Goal: Task Accomplishment & Management: Manage account settings

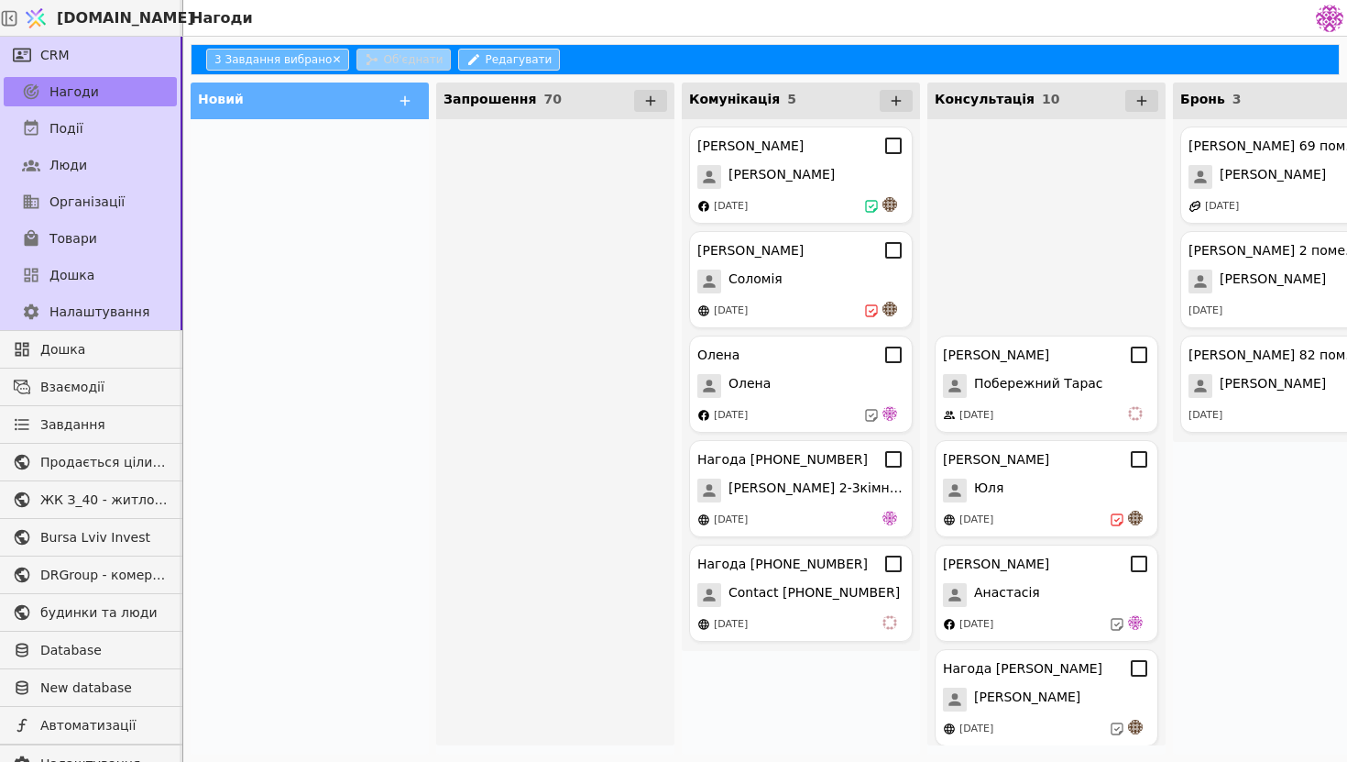
scroll to position [39, 0]
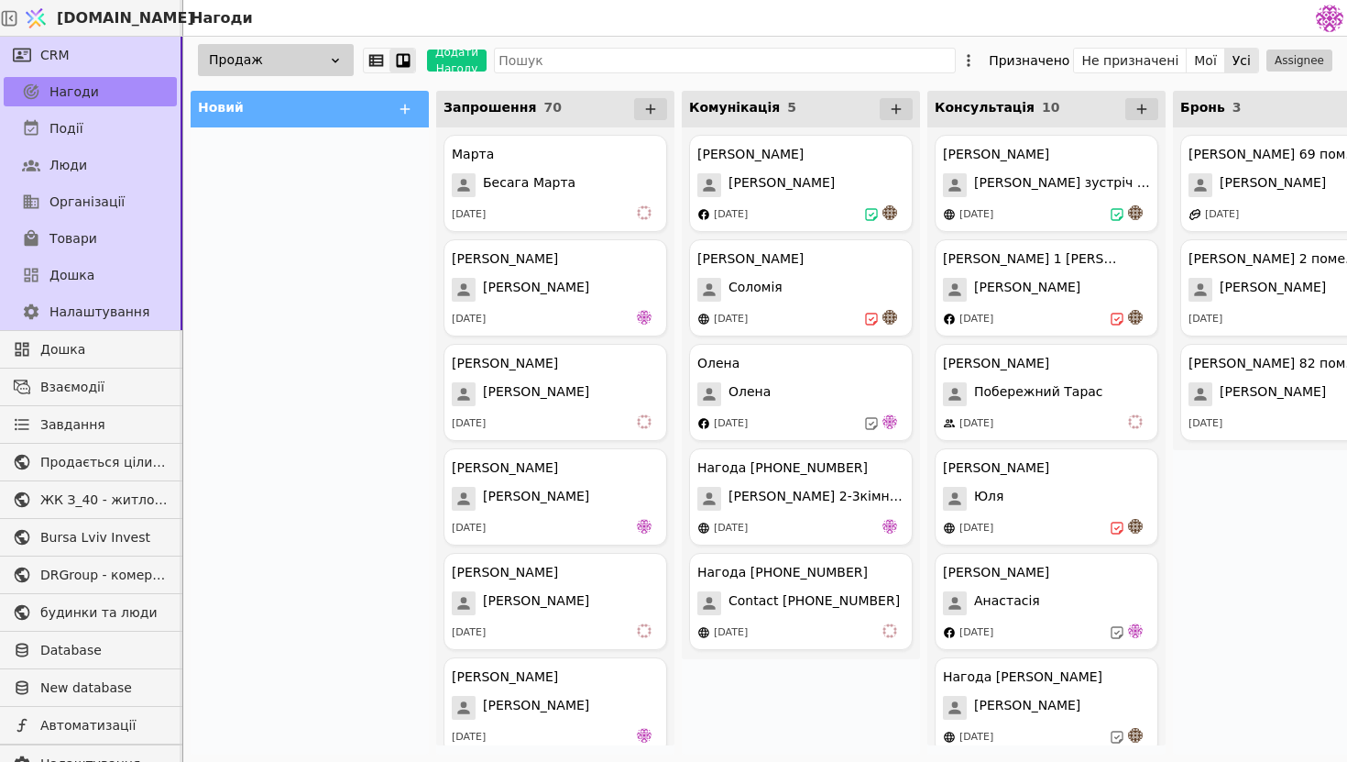
click at [313, 309] on div at bounding box center [310, 440] width 238 height 627
click at [796, 620] on div "Нагода +380679258896 Contact +380679258896 11.09.2025" at bounding box center [801, 601] width 224 height 97
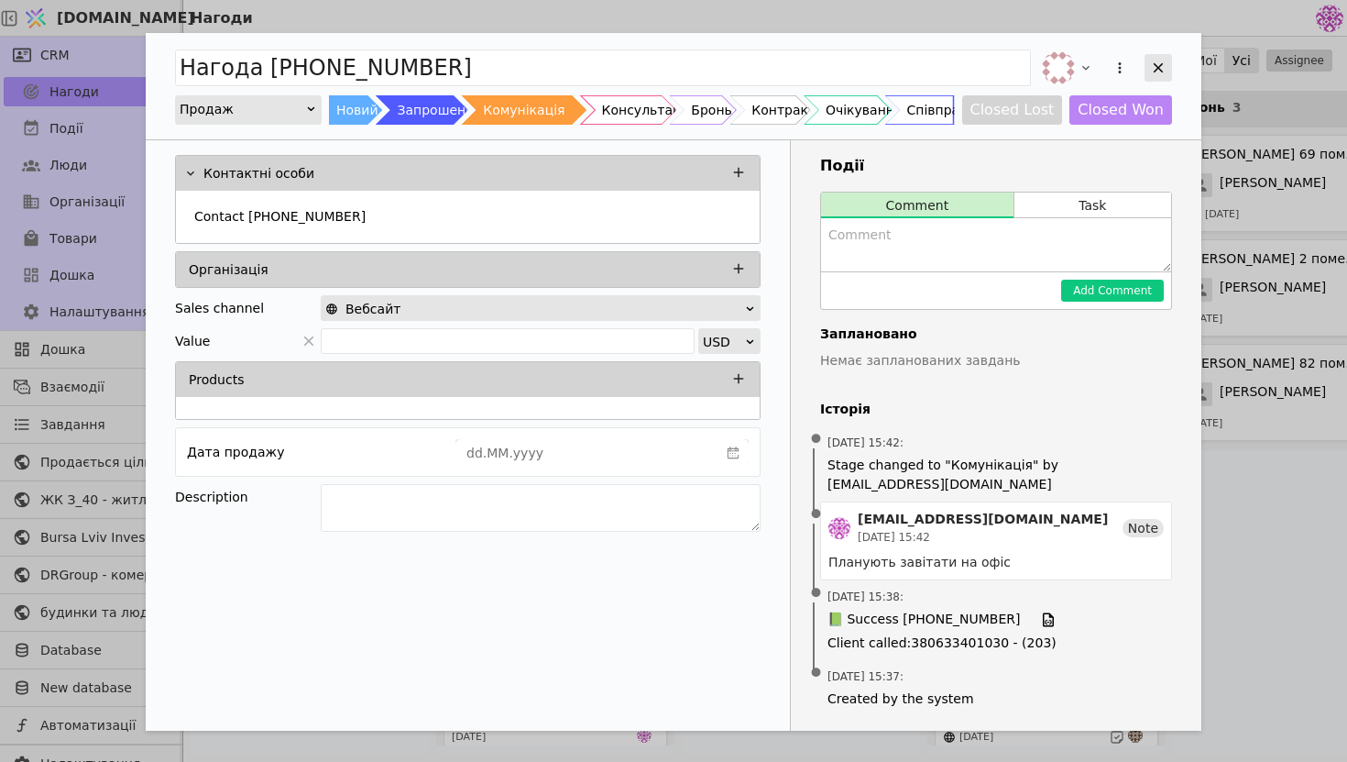
click at [1168, 63] on div "Add Opportunity" at bounding box center [1158, 67] width 27 height 27
